Goal: Transaction & Acquisition: Purchase product/service

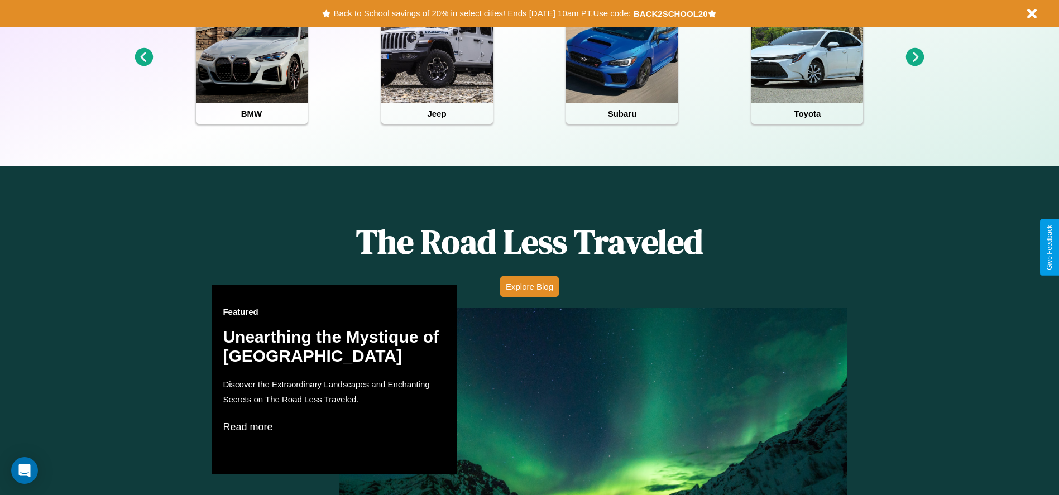
scroll to position [497, 0]
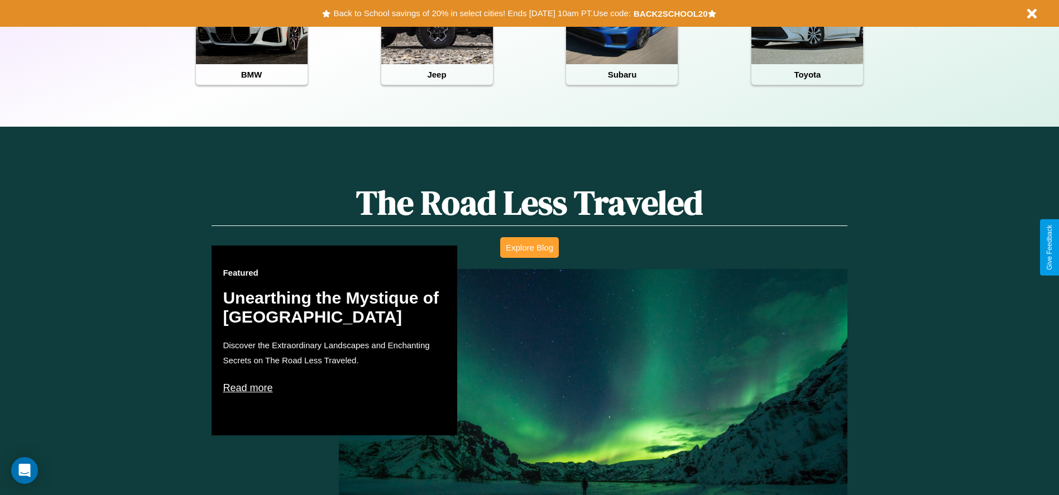
click at [529, 247] on button "Explore Blog" at bounding box center [529, 247] width 59 height 21
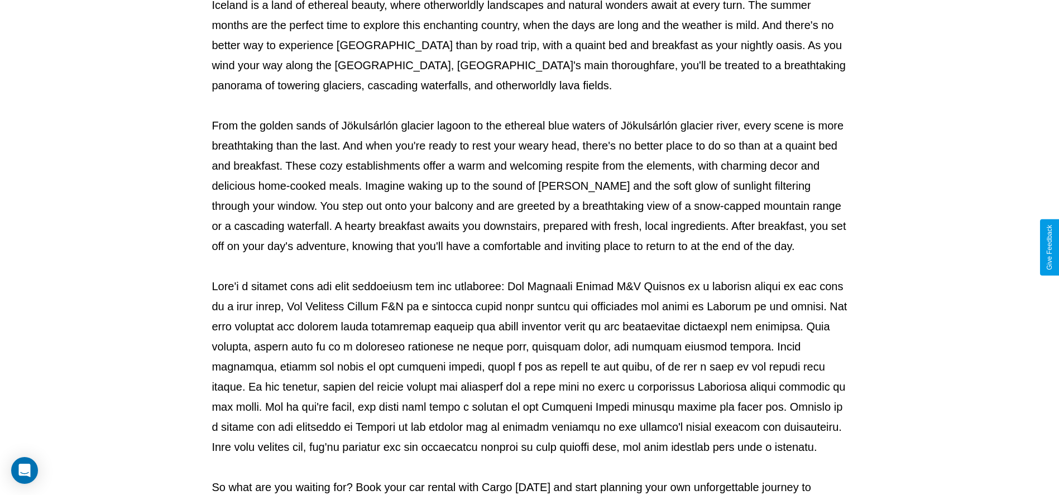
scroll to position [370, 0]
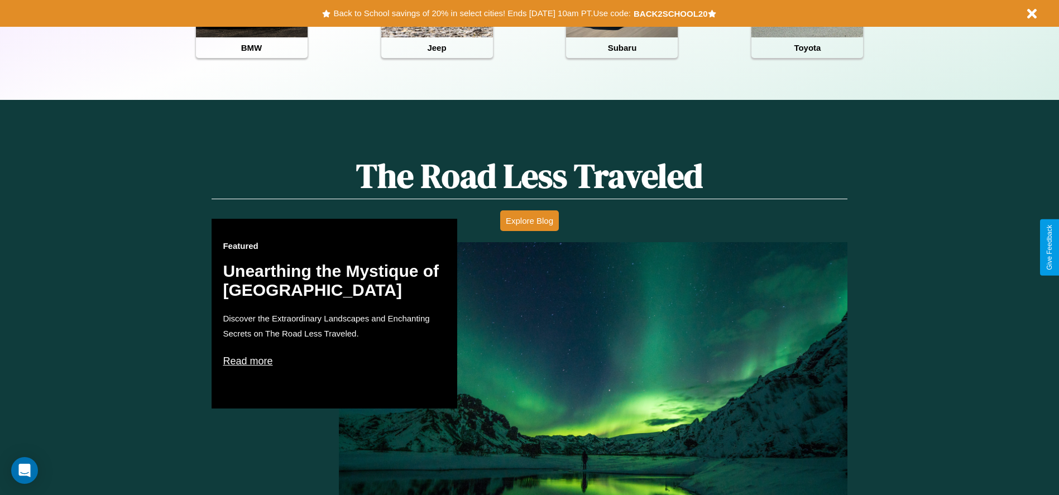
scroll to position [232, 0]
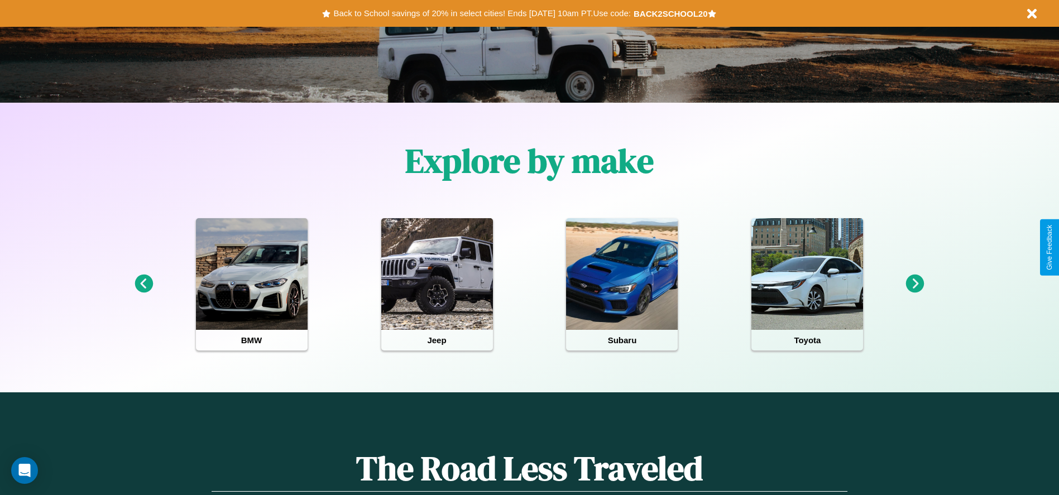
click at [915, 284] on icon at bounding box center [915, 284] width 18 height 18
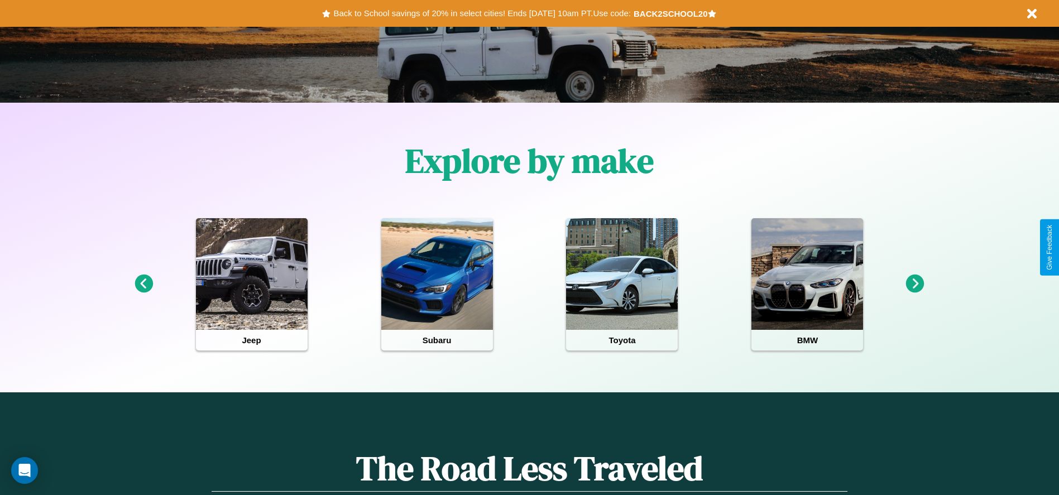
click at [143, 284] on icon at bounding box center [143, 284] width 18 height 18
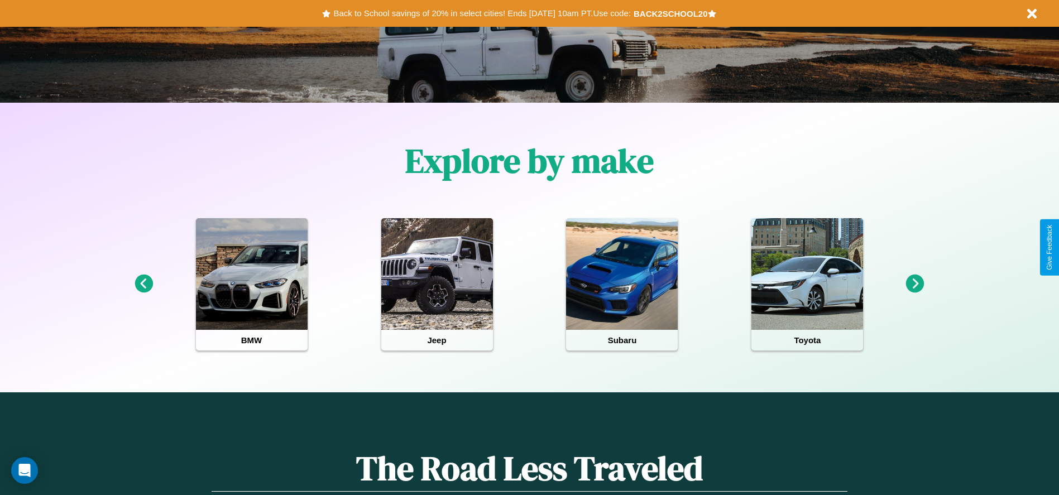
click at [915, 284] on icon at bounding box center [915, 284] width 18 height 18
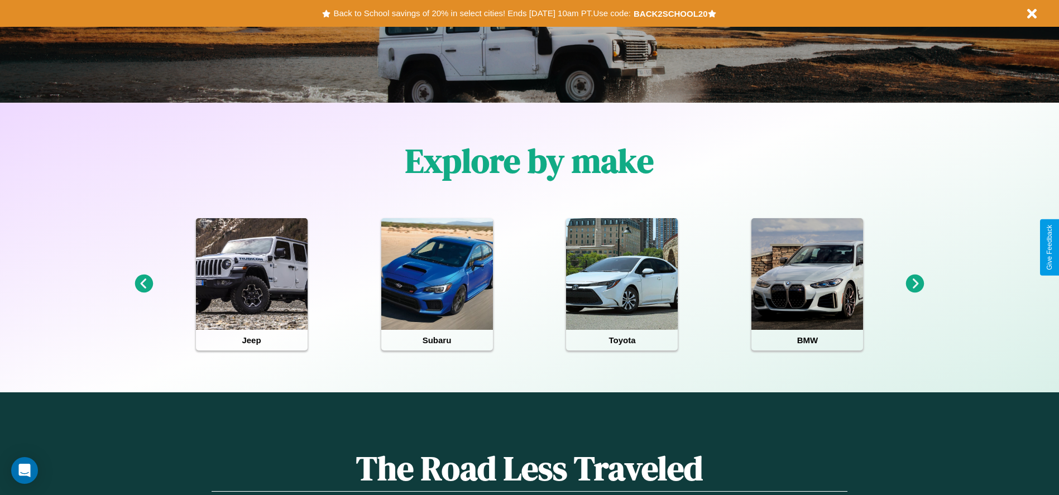
click at [915, 284] on icon at bounding box center [915, 284] width 18 height 18
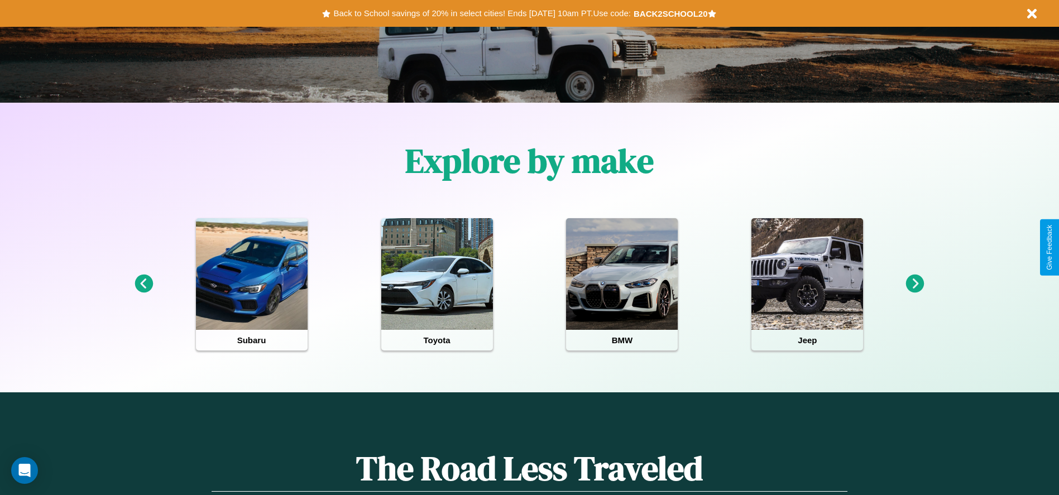
click at [915, 284] on icon at bounding box center [915, 284] width 18 height 18
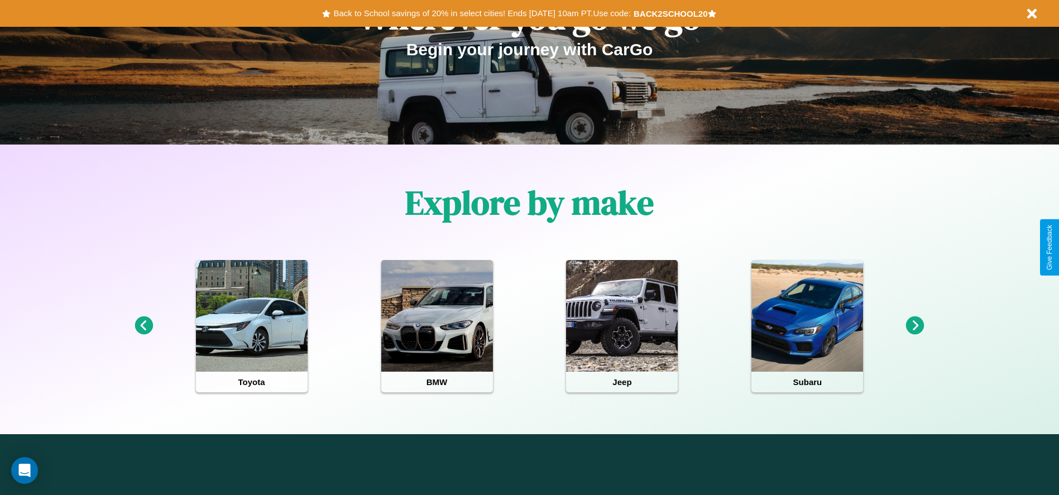
scroll to position [0, 0]
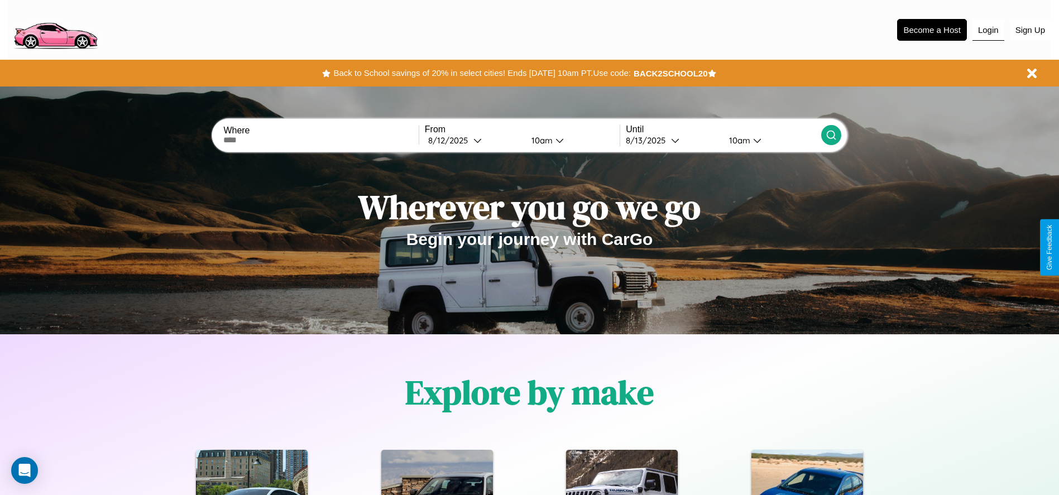
click at [988, 30] on button "Login" at bounding box center [988, 30] width 32 height 21
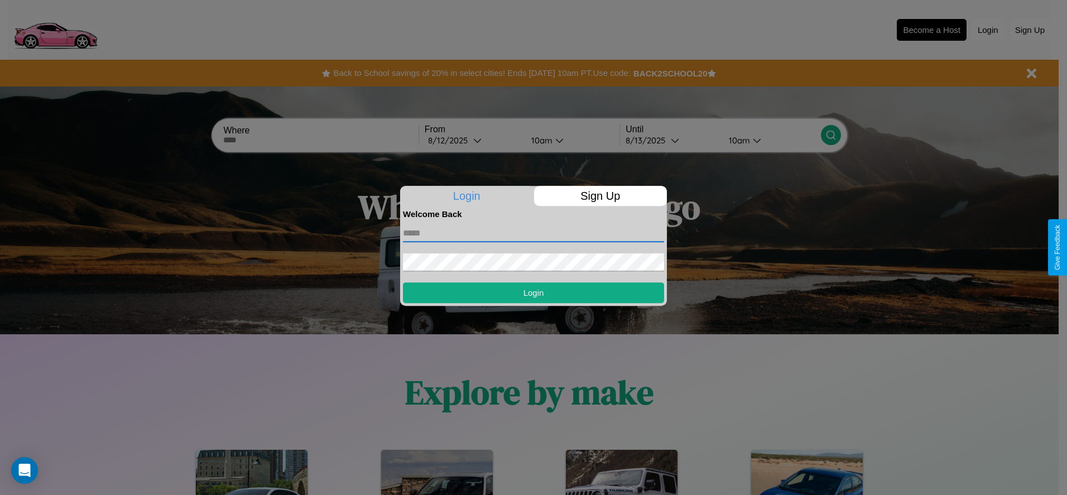
click at [534, 233] on input "text" at bounding box center [533, 233] width 261 height 18
type input "**********"
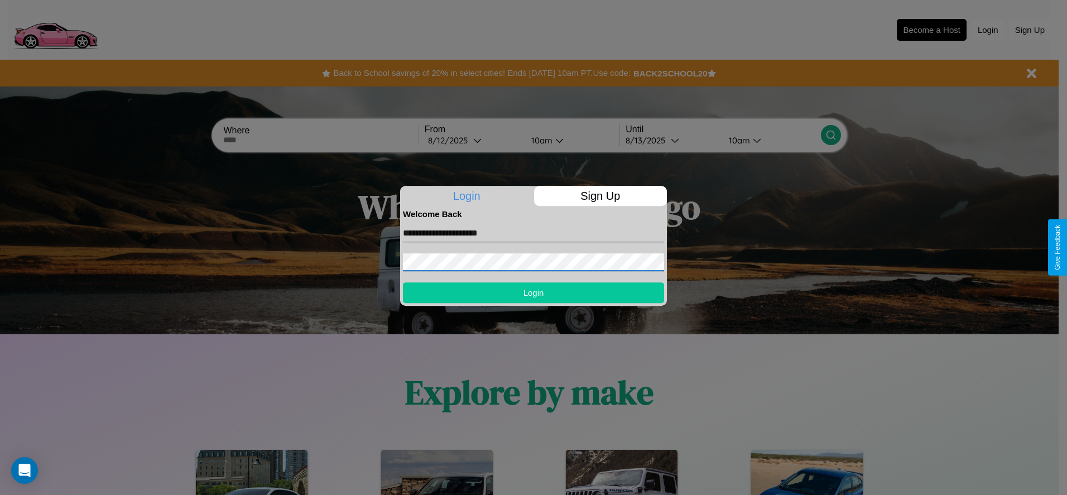
click at [534, 292] on button "Login" at bounding box center [533, 292] width 261 height 21
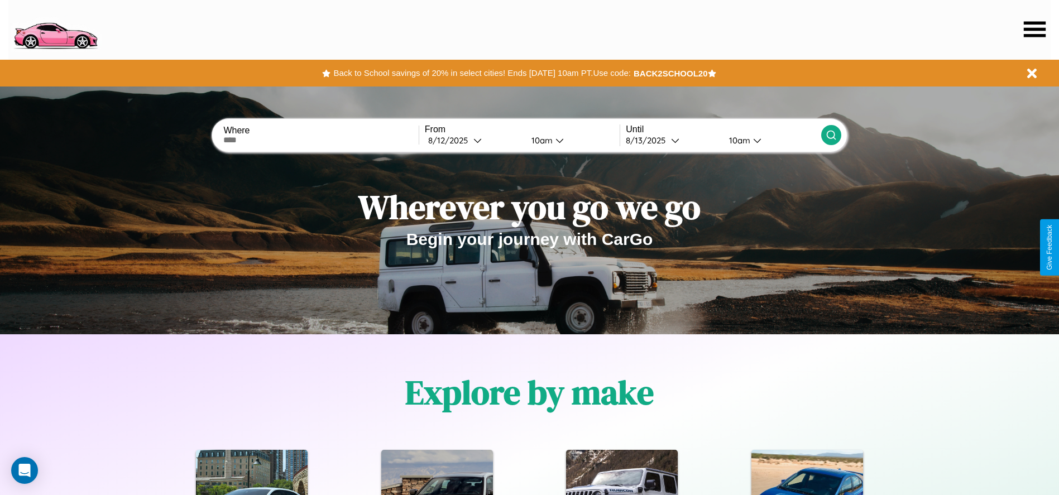
click at [321, 140] on input "text" at bounding box center [320, 140] width 195 height 9
type input "*******"
click at [473, 140] on div "8 / 12 / 2025" at bounding box center [450, 140] width 45 height 11
select select "*"
select select "****"
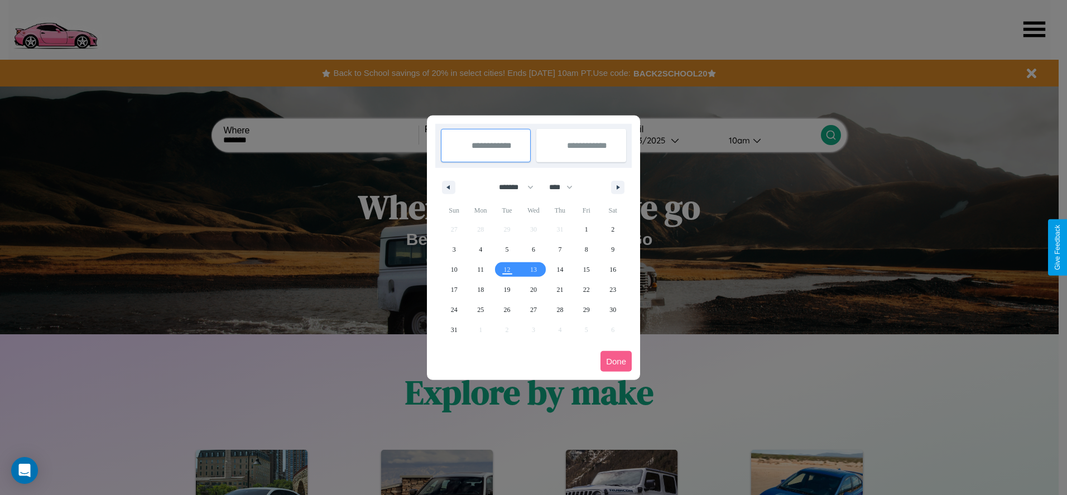
click at [511, 187] on select "******* ******** ***** ***** *** **** **** ****** ********* ******* ******** **…" at bounding box center [514, 187] width 47 height 18
select select "*"
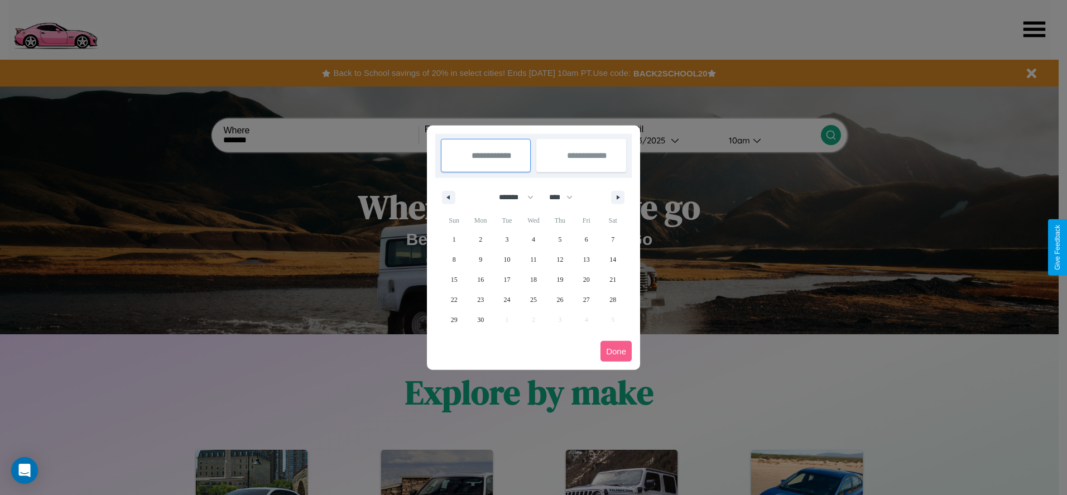
drag, startPoint x: 566, startPoint y: 197, endPoint x: 534, endPoint y: 224, distance: 42.0
click at [566, 197] on select "**** **** **** **** **** **** **** **** **** **** **** **** **** **** **** ****…" at bounding box center [560, 197] width 33 height 18
select select "****"
click at [533, 299] on span "24" at bounding box center [533, 300] width 7 height 20
type input "**********"
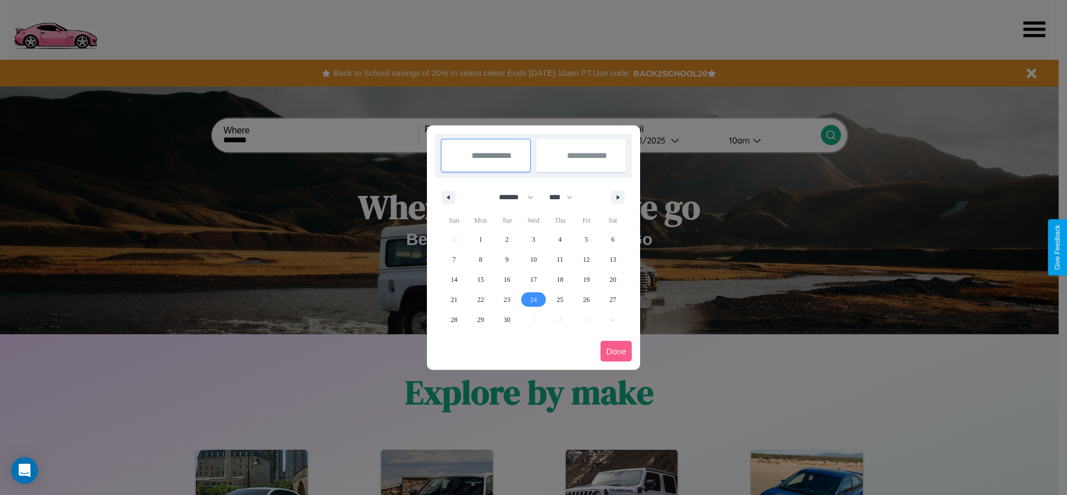
type input "**********"
click at [618, 197] on icon "button" at bounding box center [620, 197] width 6 height 4
select select "*"
click at [586, 239] on span "3" at bounding box center [586, 239] width 3 height 20
type input "**********"
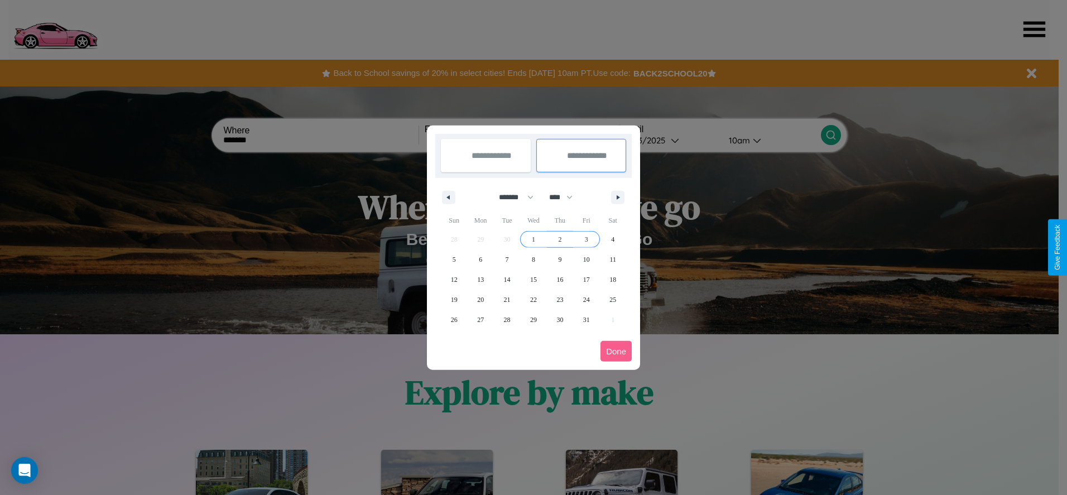
select select "*"
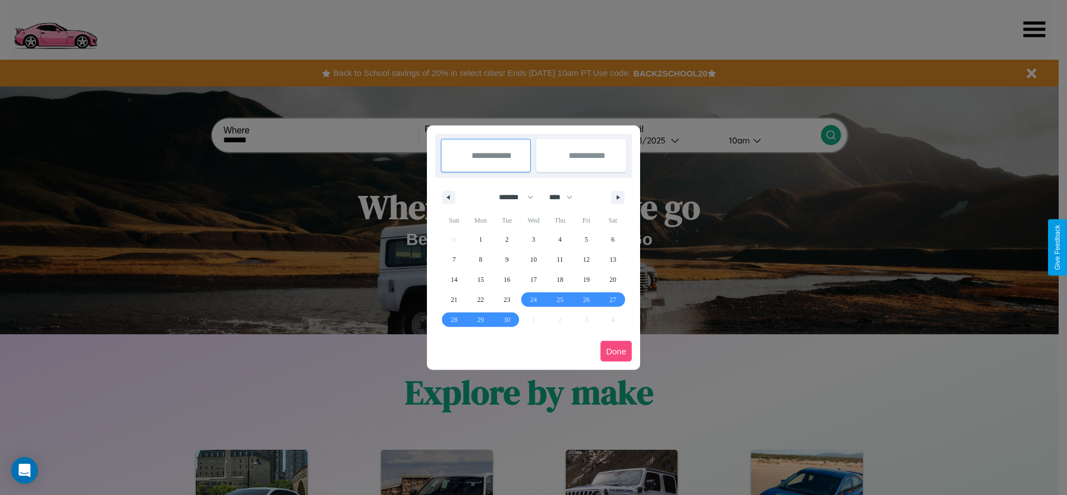
click at [616, 351] on button "Done" at bounding box center [615, 351] width 31 height 21
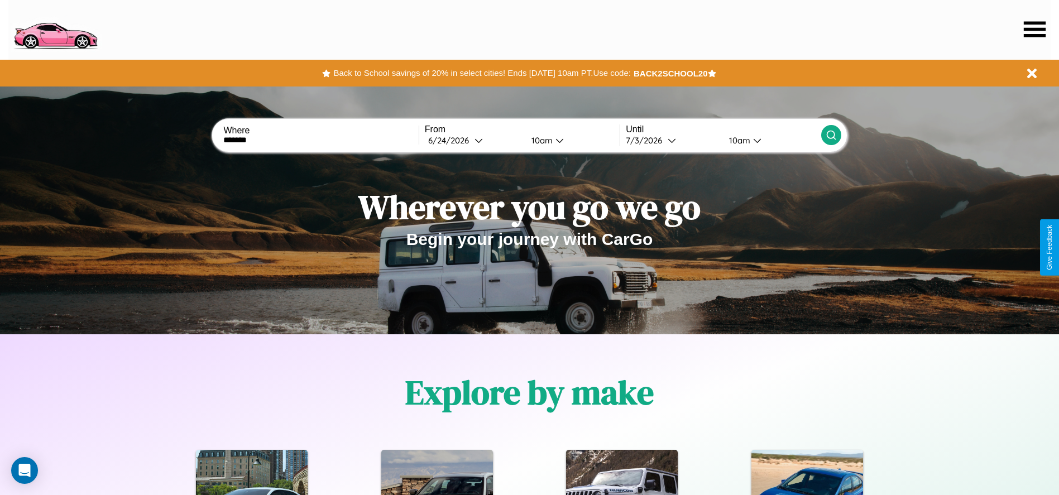
click at [540, 140] on div "10am" at bounding box center [541, 140] width 30 height 11
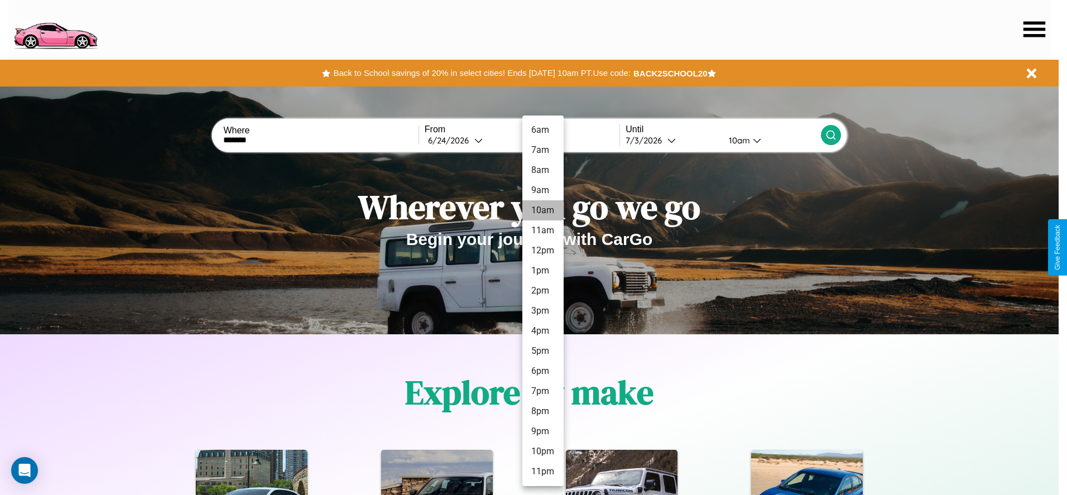
click at [542, 210] on li "10am" at bounding box center [542, 210] width 41 height 20
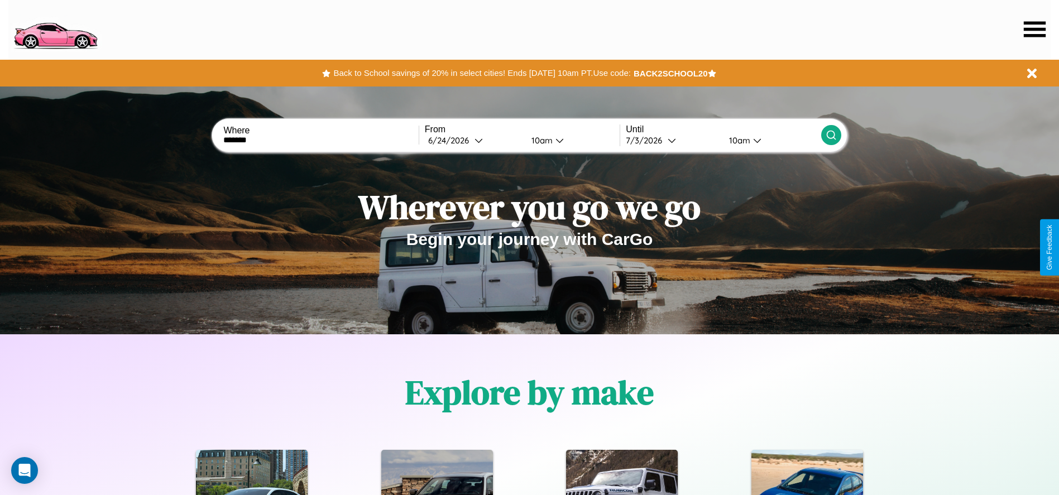
click at [830, 135] on icon at bounding box center [830, 134] width 11 height 11
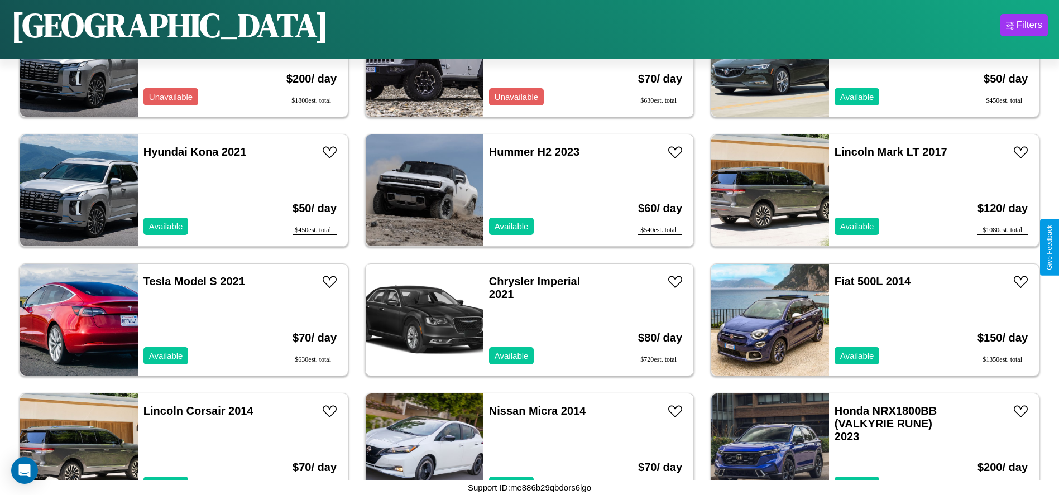
scroll to position [1549, 0]
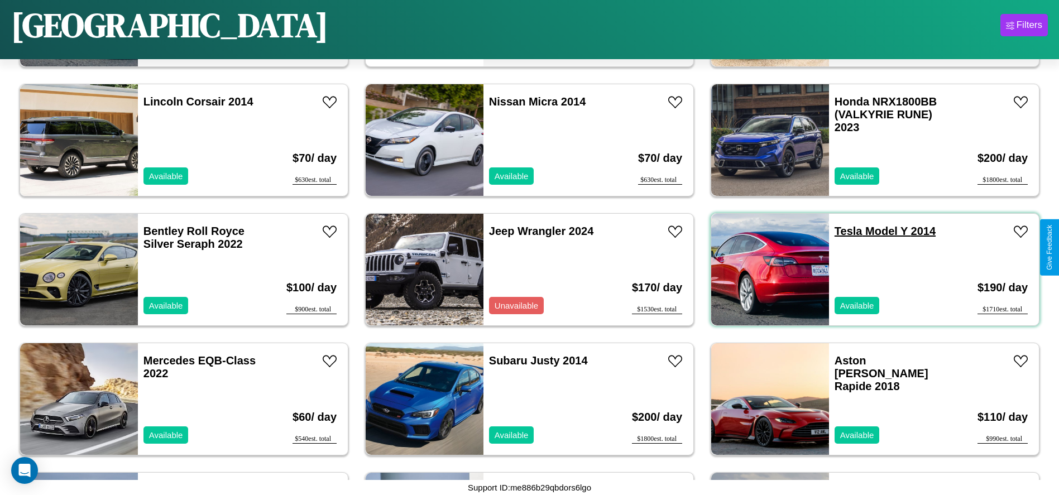
click at [841, 231] on link "Tesla Model Y 2014" at bounding box center [884, 231] width 101 height 12
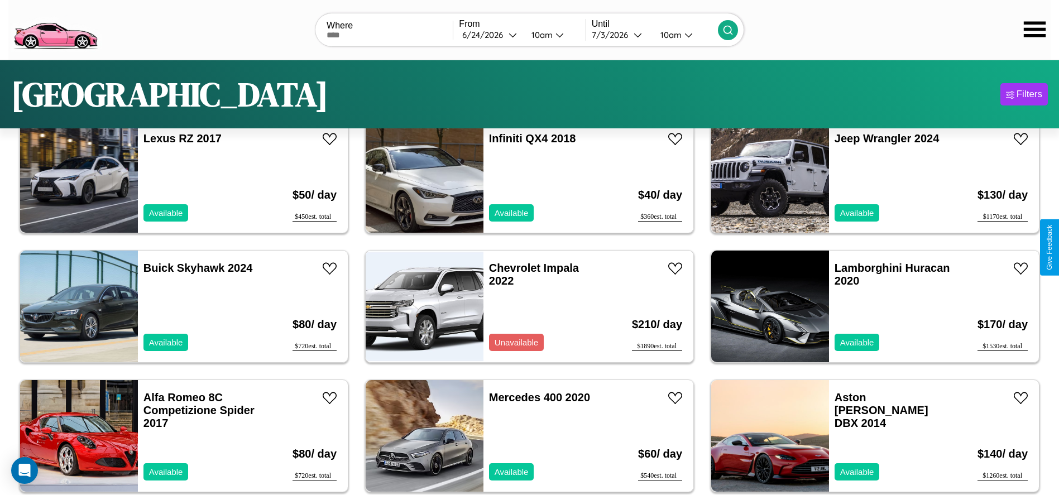
scroll to position [0, 0]
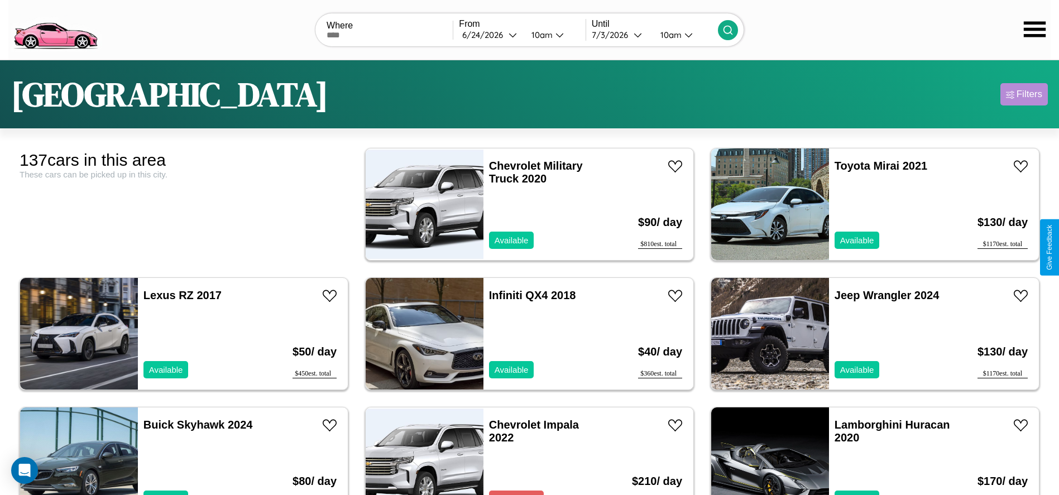
click at [1023, 94] on div "Filters" at bounding box center [1029, 94] width 26 height 11
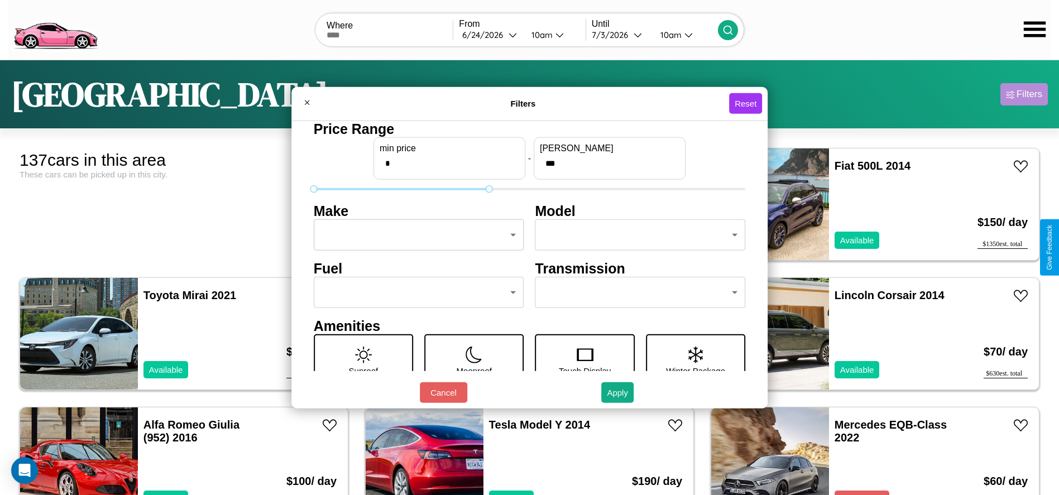
type input "***"
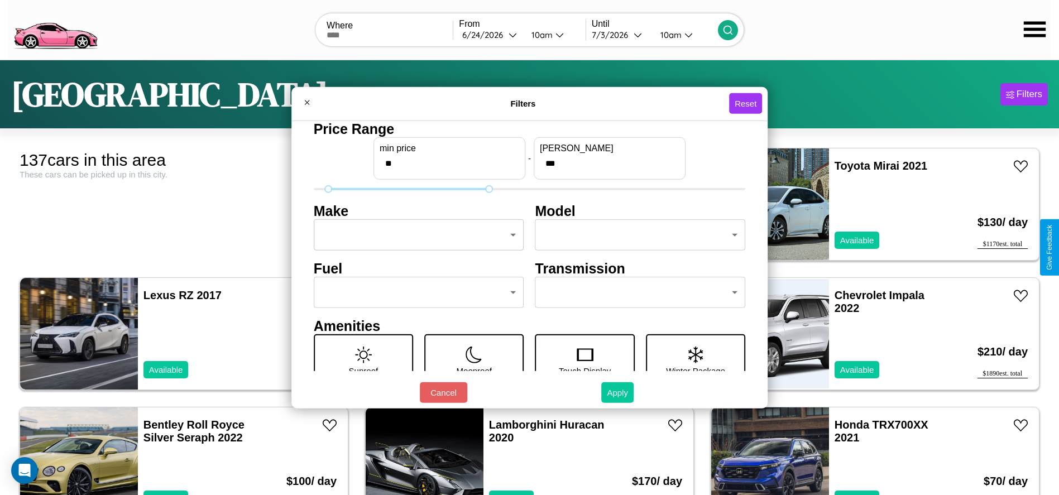
type input "**"
click at [618, 392] on button "Apply" at bounding box center [617, 392] width 32 height 21
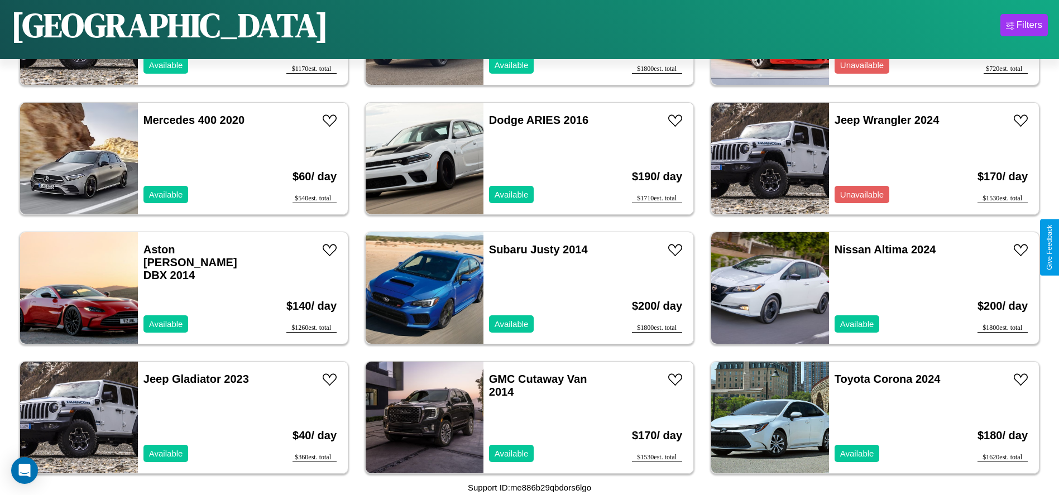
scroll to position [1031, 0]
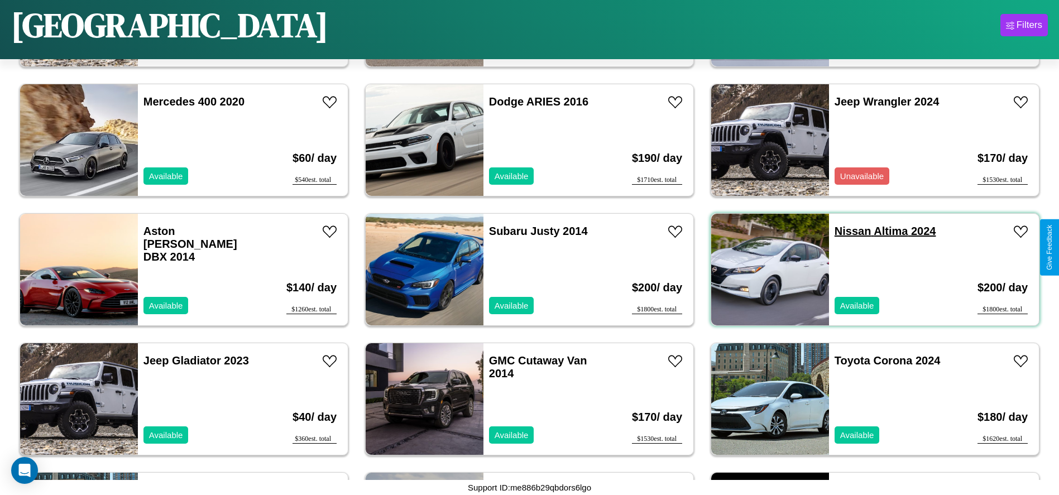
click at [845, 231] on link "Nissan Altima 2024" at bounding box center [885, 231] width 102 height 12
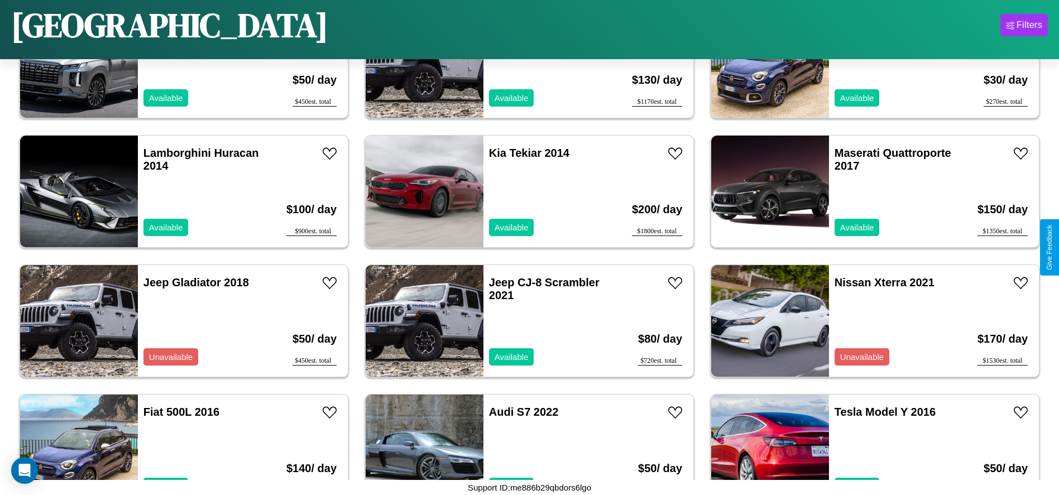
scroll to position [3620, 0]
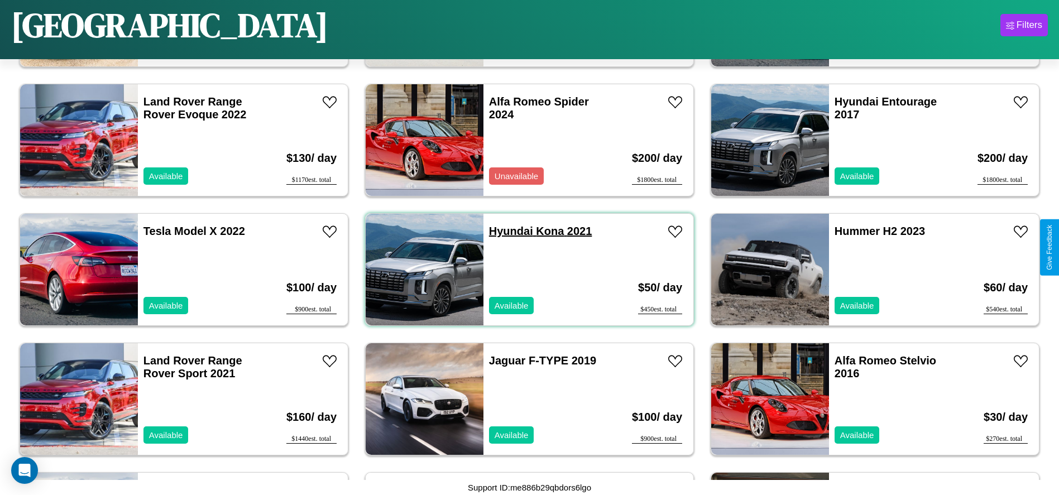
click at [507, 231] on link "Hyundai Kona 2021" at bounding box center [540, 231] width 103 height 12
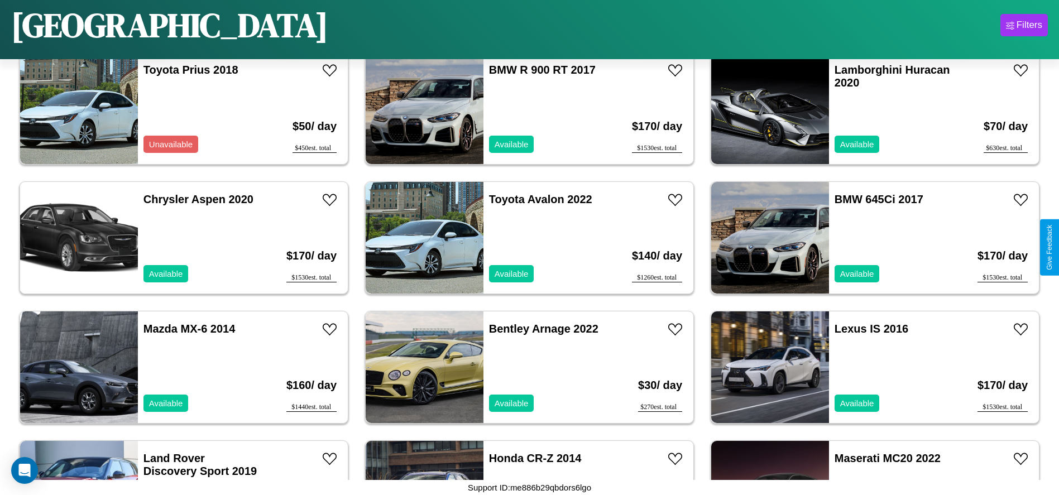
scroll to position [513, 0]
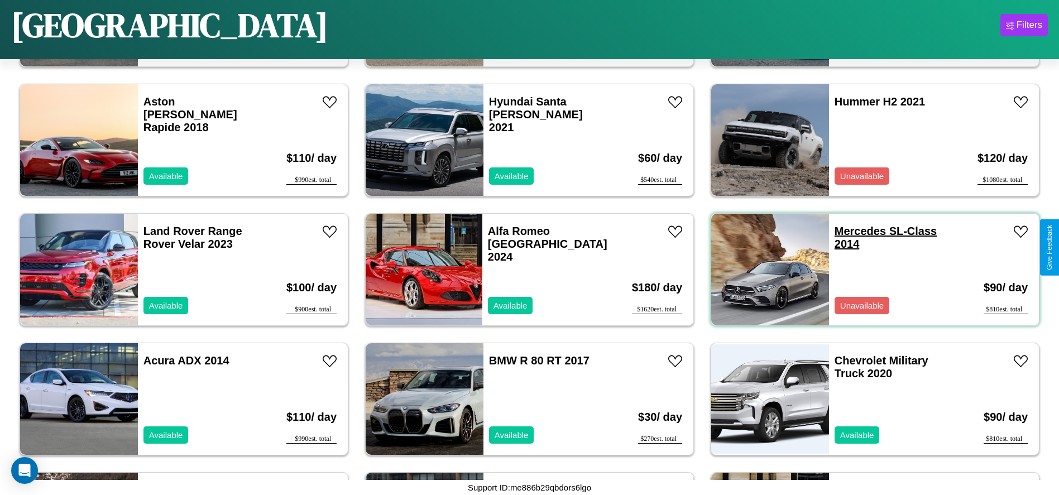
click at [853, 231] on link "Mercedes SL-Class 2014" at bounding box center [885, 237] width 102 height 25
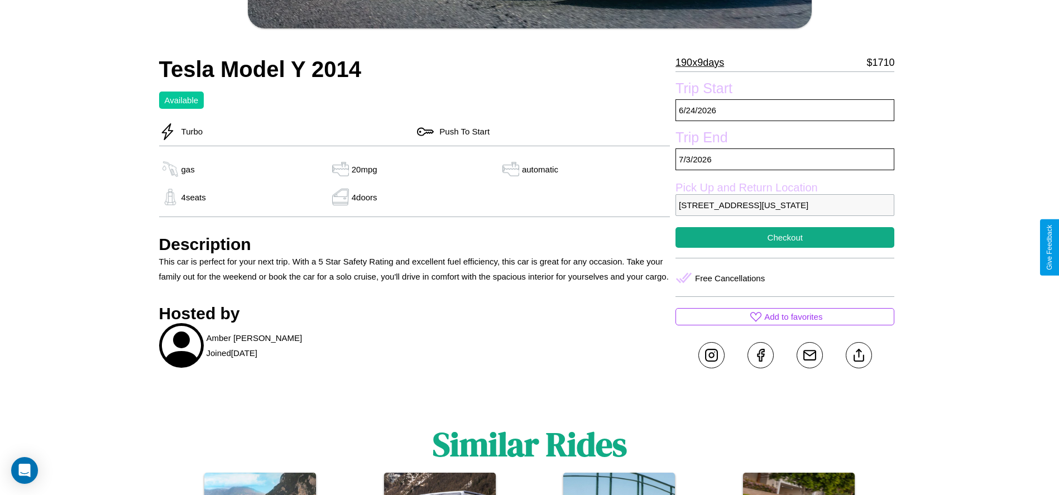
scroll to position [353, 0]
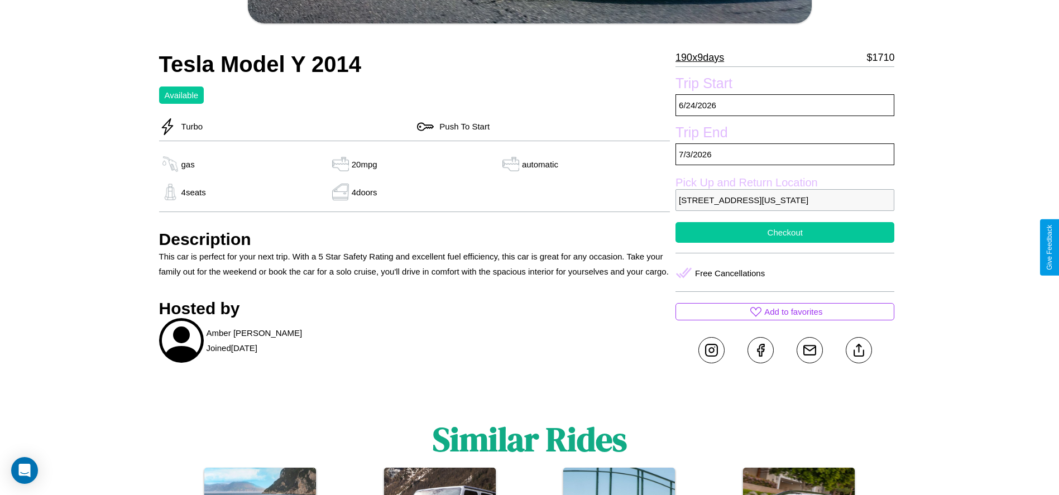
click at [785, 243] on button "Checkout" at bounding box center [784, 232] width 219 height 21
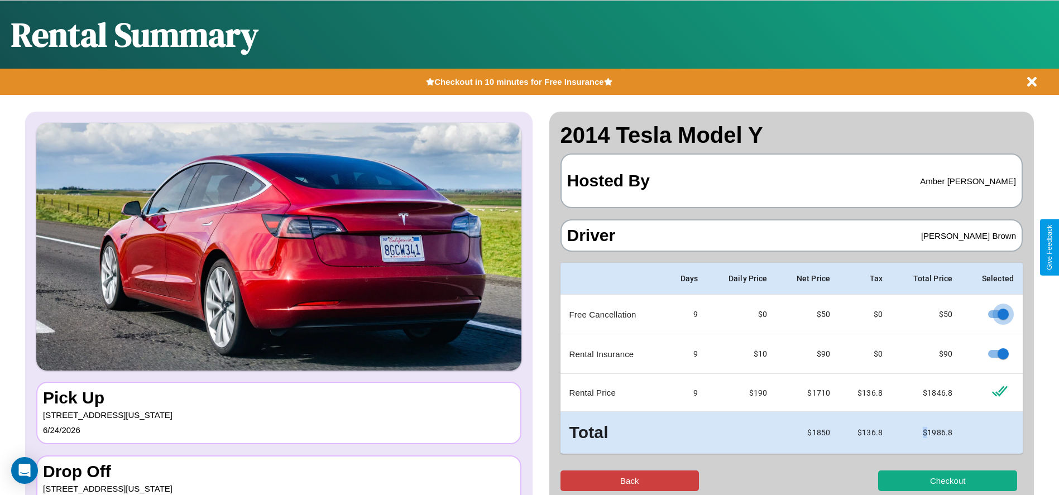
click at [629, 480] on button "Back" at bounding box center [629, 480] width 139 height 21
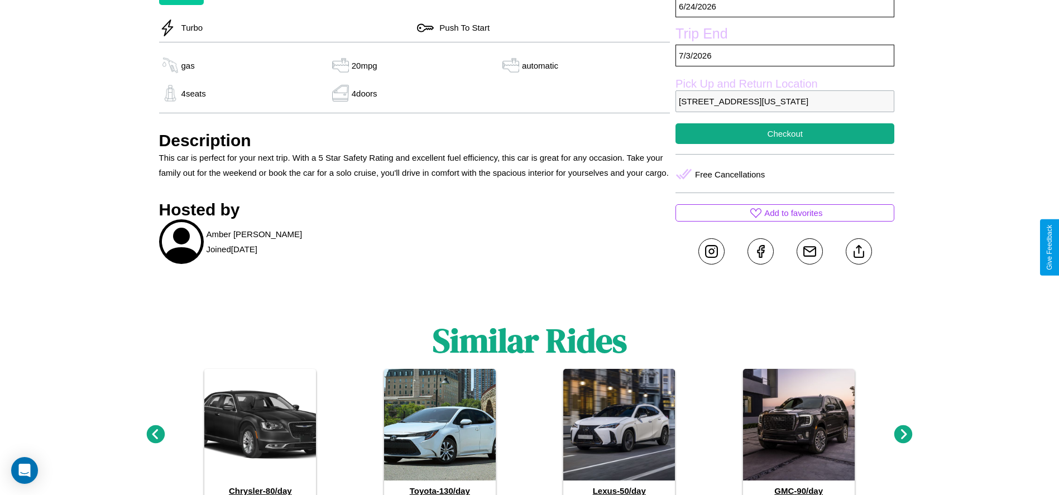
scroll to position [471, 0]
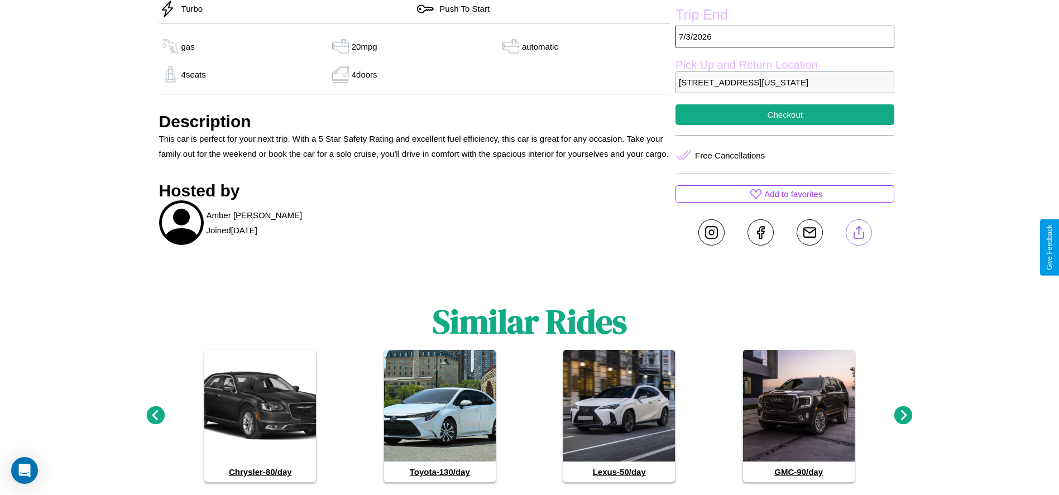
click at [858, 234] on line at bounding box center [858, 231] width 0 height 8
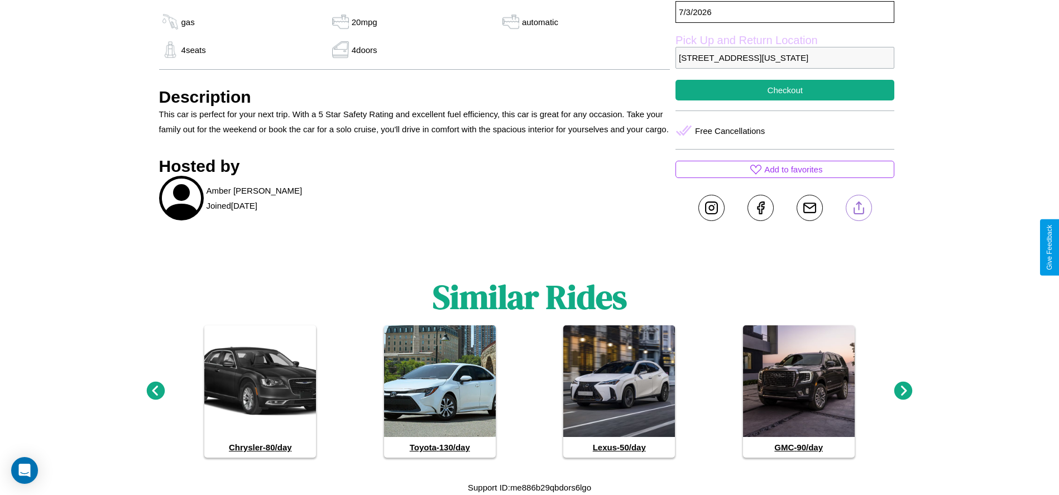
scroll to position [511, 0]
click at [903, 391] on icon at bounding box center [903, 391] width 18 height 18
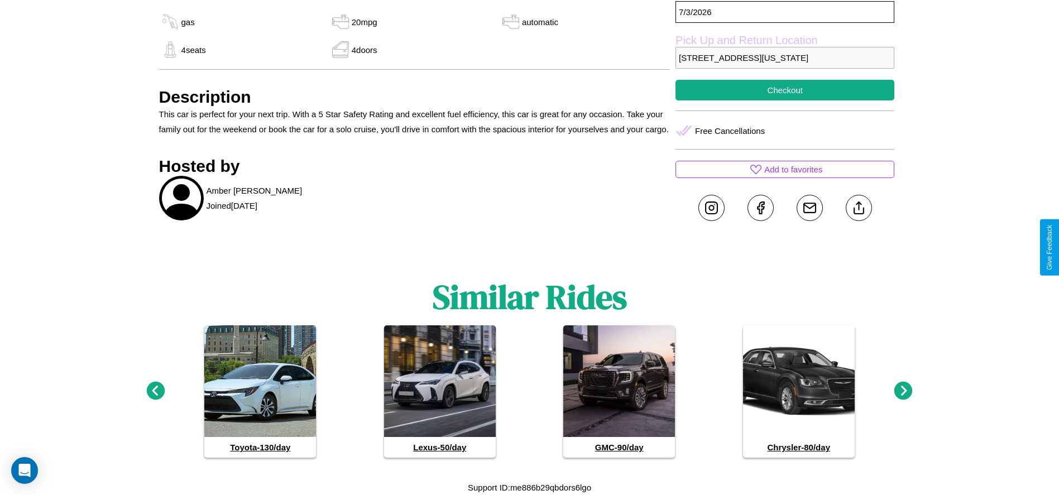
click at [903, 391] on icon at bounding box center [903, 391] width 18 height 18
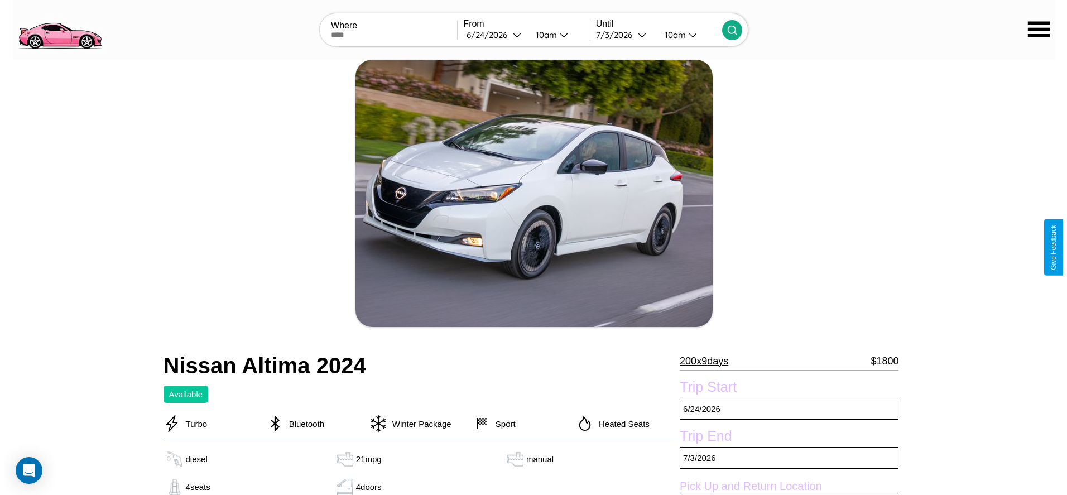
scroll to position [161, 0]
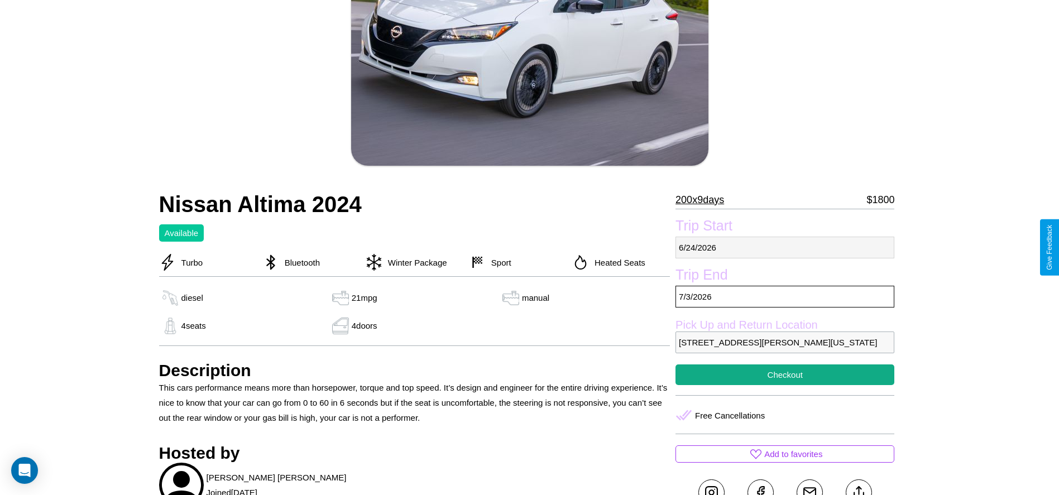
click at [785, 247] on p "6 / 24 / 2026" at bounding box center [784, 248] width 219 height 22
select select "*"
select select "****"
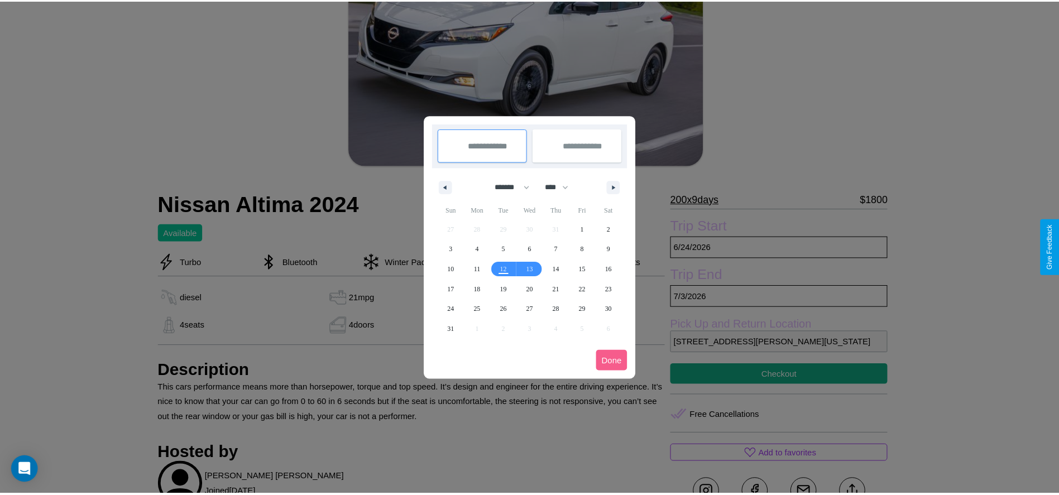
scroll to position [0, 0]
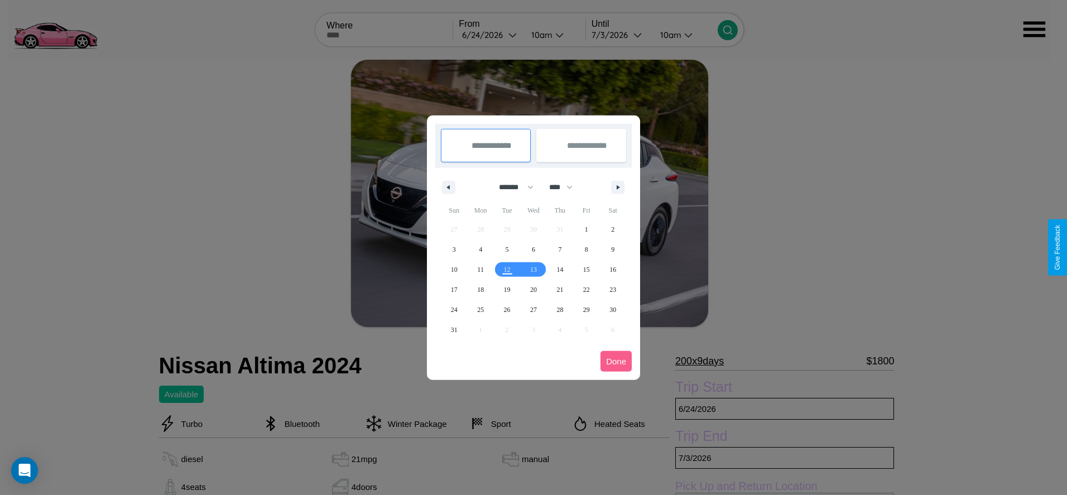
click at [490, 35] on div at bounding box center [533, 247] width 1067 height 495
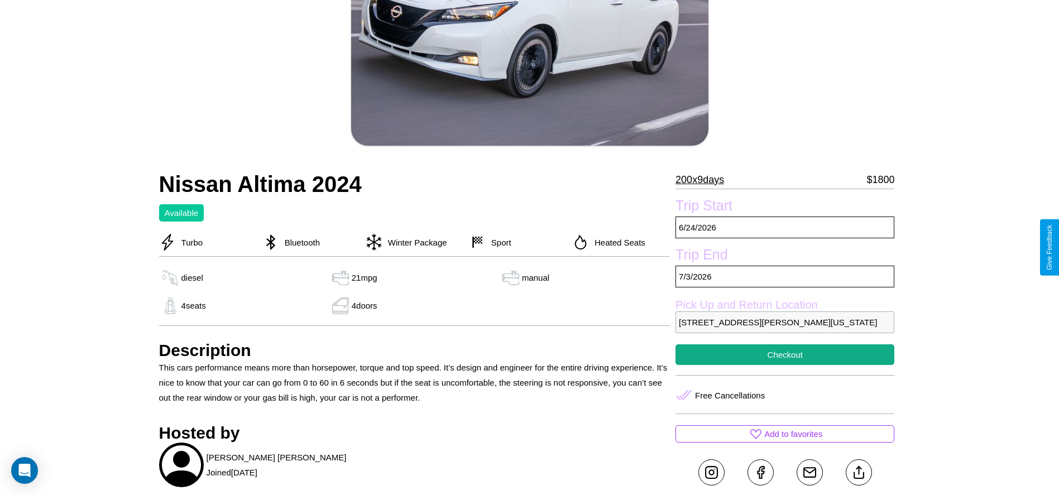
scroll to position [304, 0]
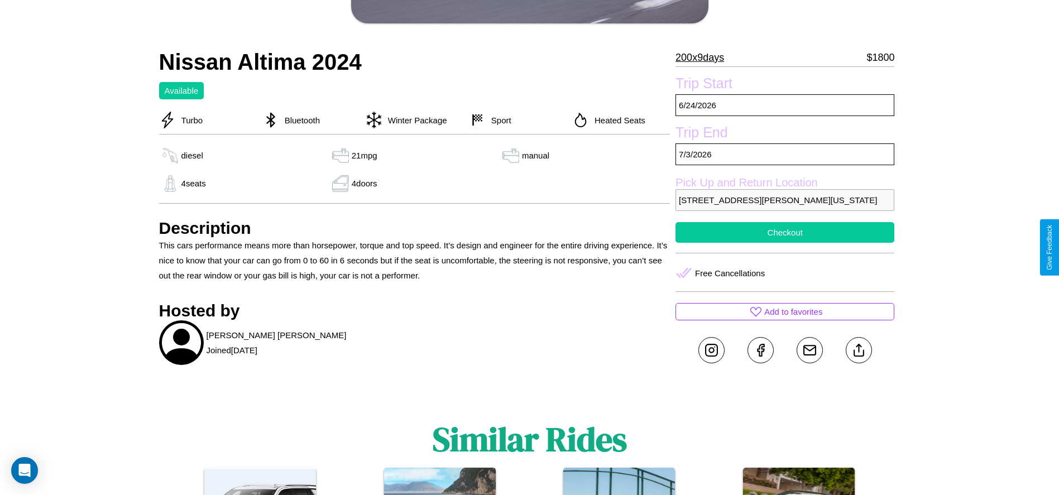
click at [785, 243] on button "Checkout" at bounding box center [784, 232] width 219 height 21
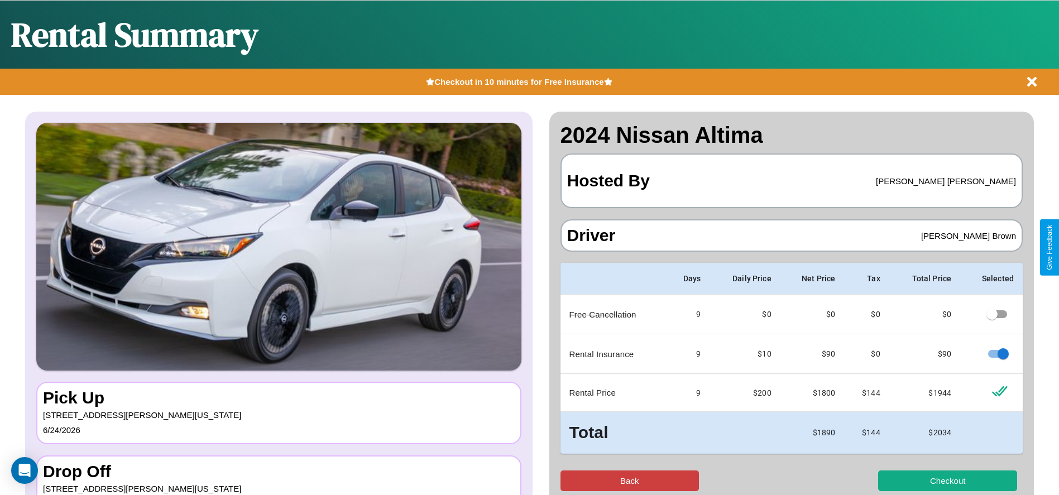
click at [629, 480] on button "Back" at bounding box center [629, 480] width 139 height 21
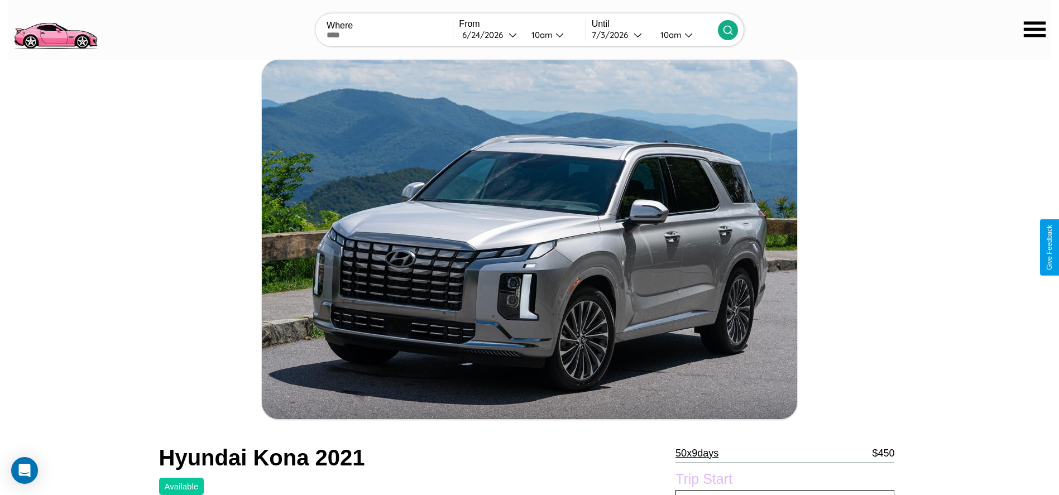
scroll to position [553, 0]
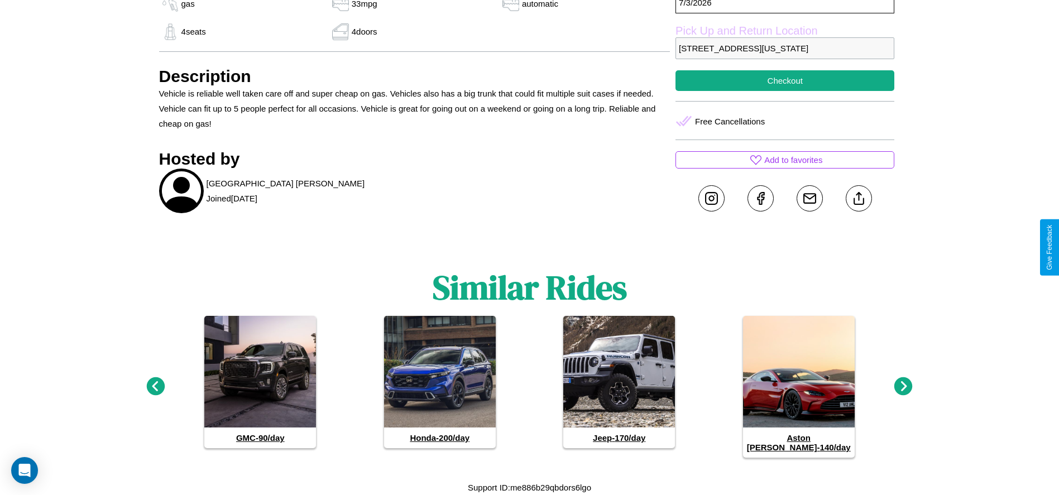
click at [903, 391] on icon at bounding box center [903, 386] width 18 height 18
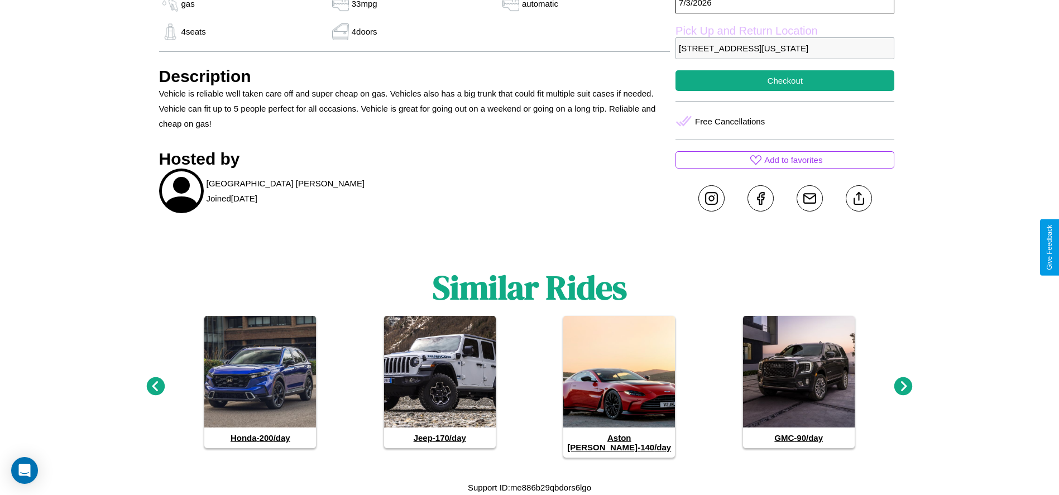
click at [903, 391] on icon at bounding box center [903, 386] width 18 height 18
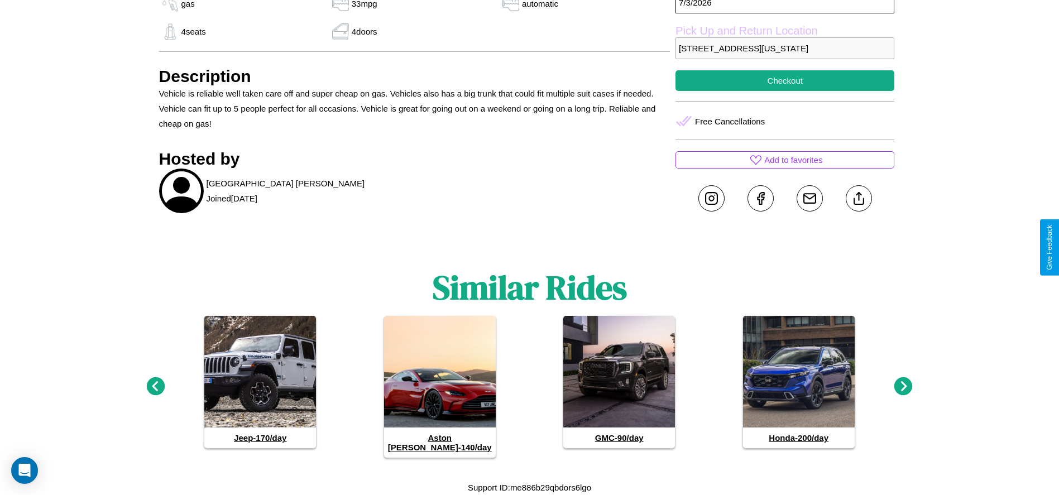
scroll to position [513, 0]
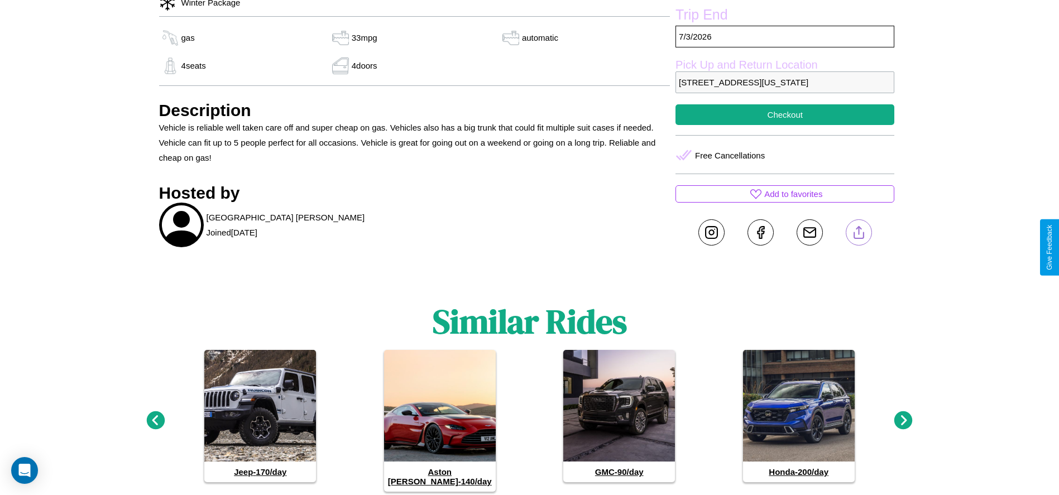
click at [858, 234] on line at bounding box center [858, 231] width 0 height 8
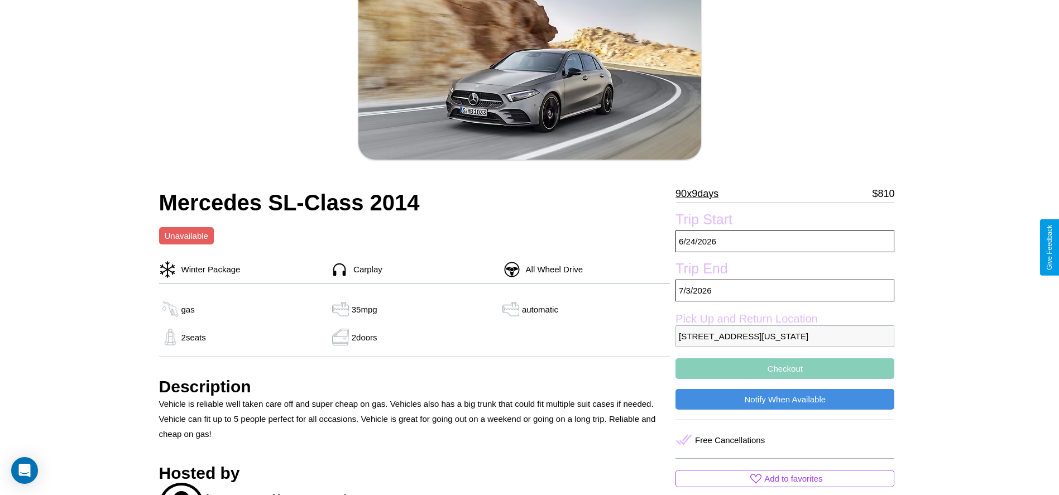
scroll to position [229, 0]
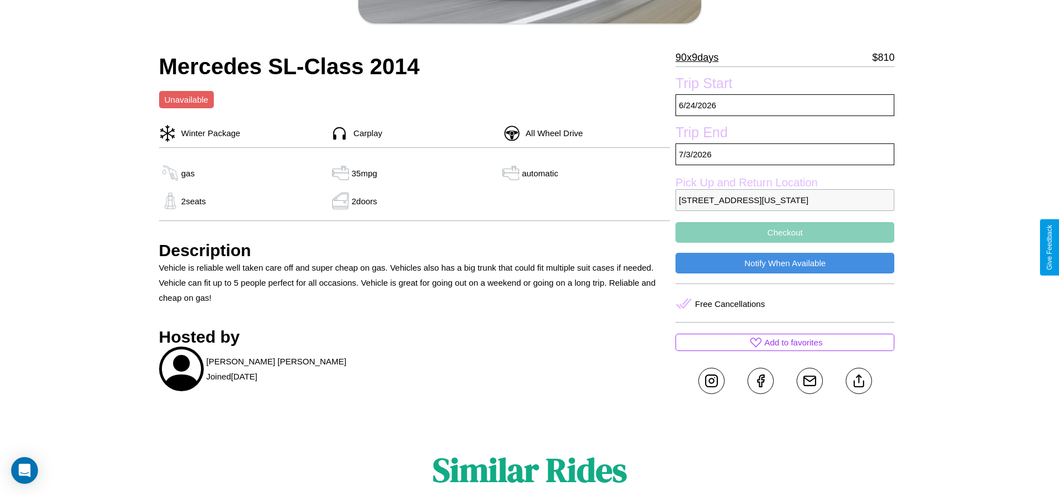
click at [785, 243] on button "Checkout" at bounding box center [784, 232] width 219 height 21
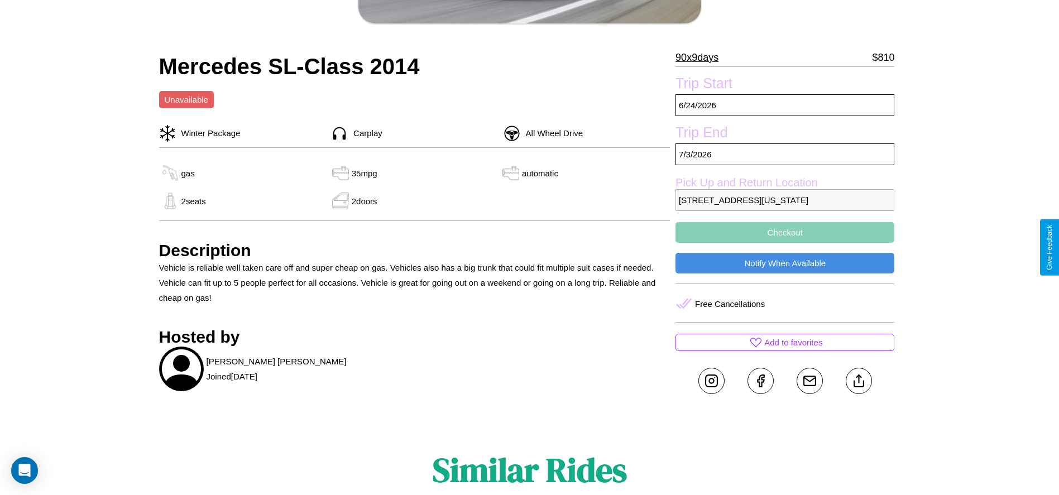
click at [785, 243] on button "Checkout" at bounding box center [784, 232] width 219 height 21
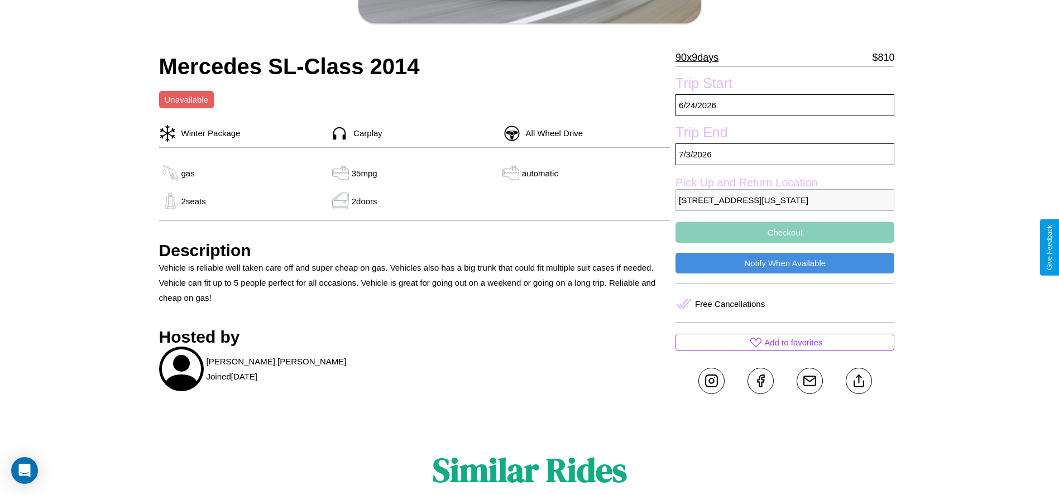
click at [785, 243] on button "Checkout" at bounding box center [784, 232] width 219 height 21
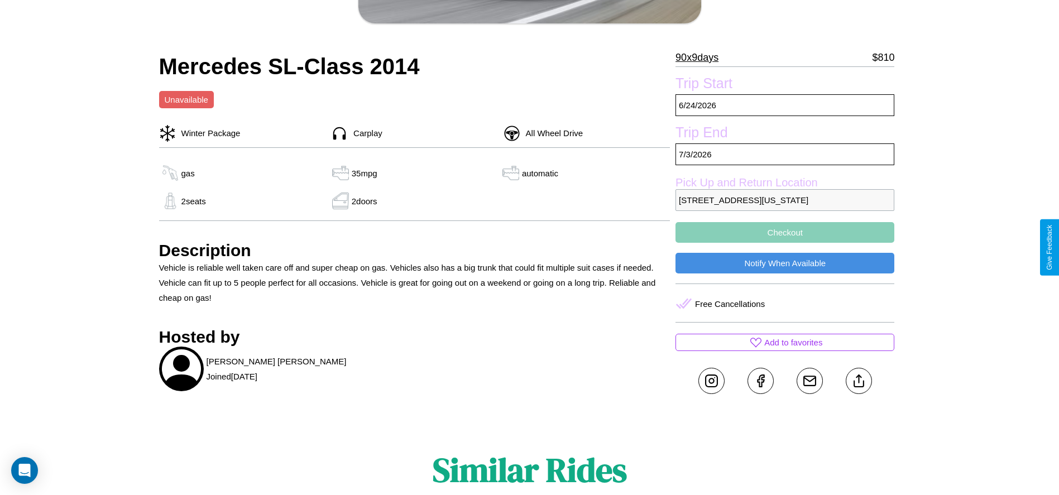
click at [785, 243] on button "Checkout" at bounding box center [784, 232] width 219 height 21
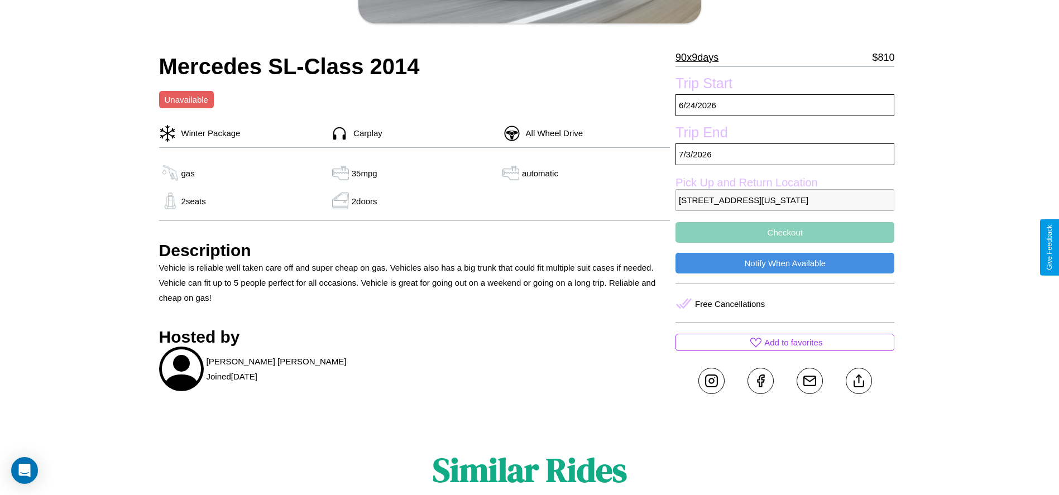
click at [785, 243] on button "Checkout" at bounding box center [784, 232] width 219 height 21
